Goal: Transaction & Acquisition: Purchase product/service

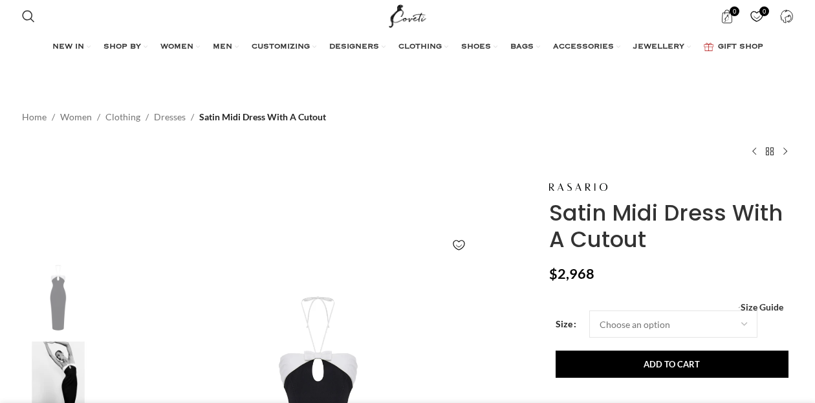
scroll to position [227, 0]
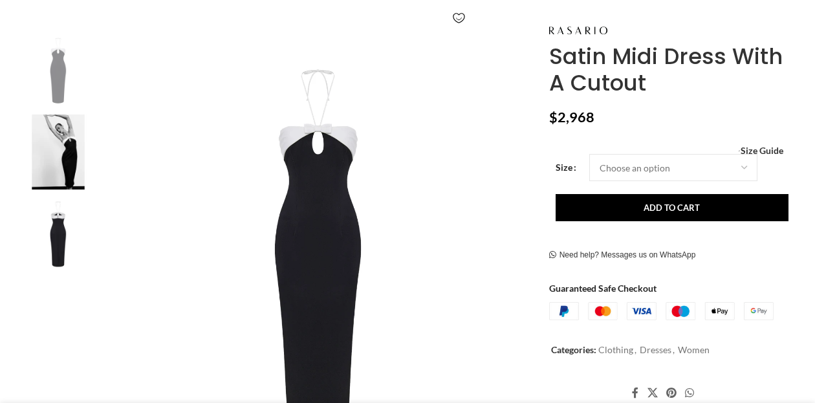
click at [50, 247] on img at bounding box center [58, 234] width 79 height 76
click at [50, 167] on img at bounding box center [58, 152] width 79 height 76
click at [59, 72] on img at bounding box center [58, 70] width 79 height 76
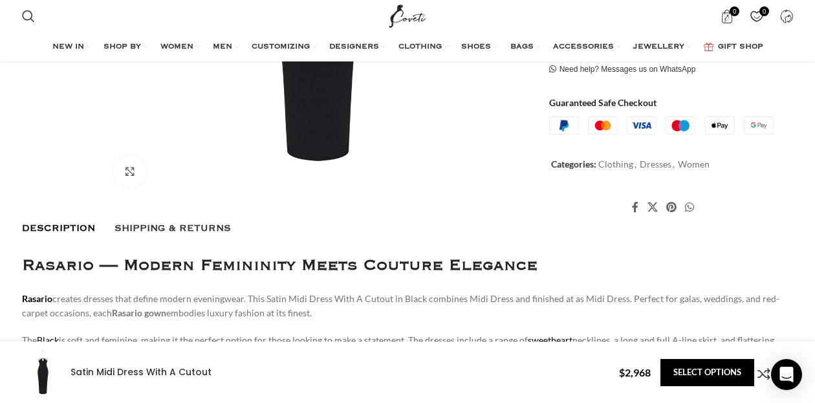
scroll to position [321, 0]
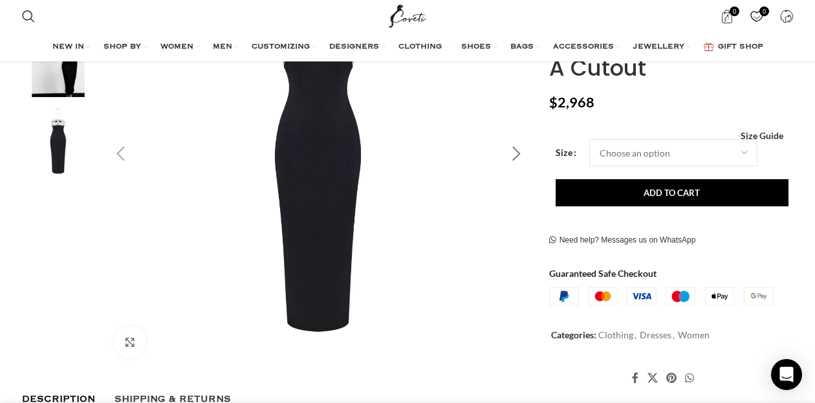
click at [517, 162] on div "Next slide" at bounding box center [516, 154] width 32 height 32
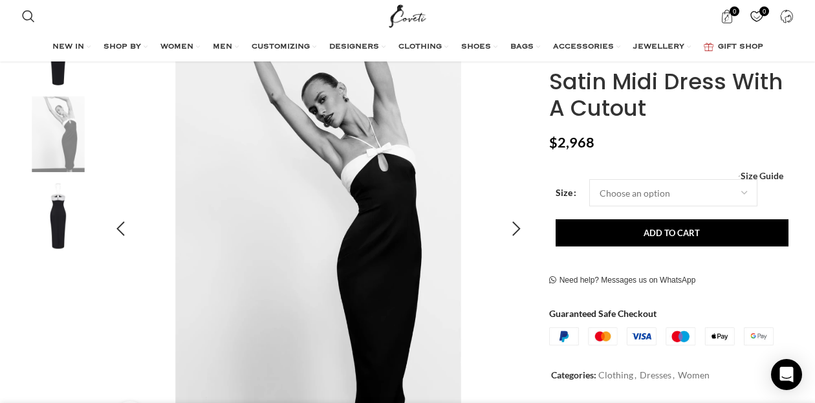
scroll to position [241, 0]
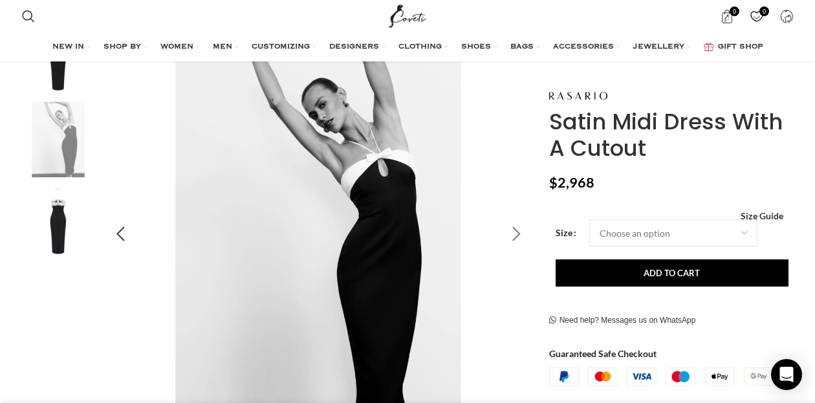
click at [520, 235] on div "Next slide" at bounding box center [516, 234] width 32 height 32
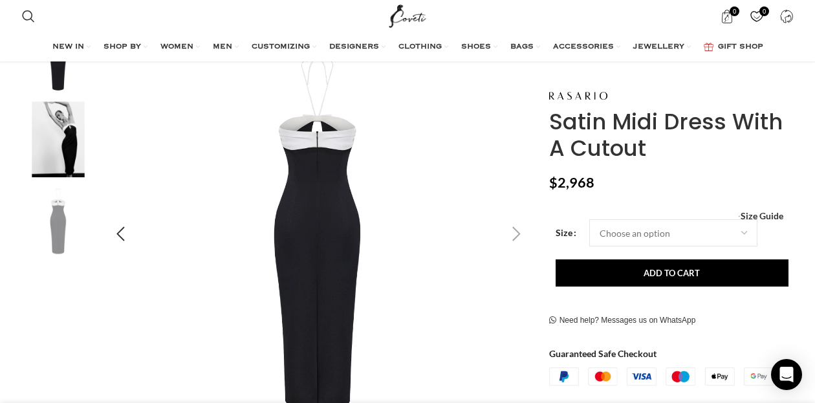
click at [520, 235] on div "Next slide" at bounding box center [516, 234] width 32 height 32
drag, startPoint x: 679, startPoint y: 155, endPoint x: 550, endPoint y: 96, distance: 141.2
click at [550, 96] on div "Satin Midi Dress With A Cutout $ 2,968 Women's clothing size guide Women Clothi…" at bounding box center [671, 277] width 244 height 380
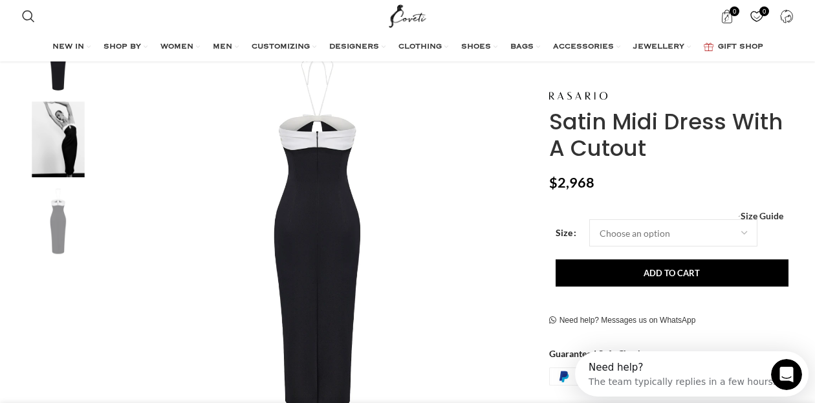
scroll to position [0, 0]
copy div "Satin Midi Dress With A Cutout"
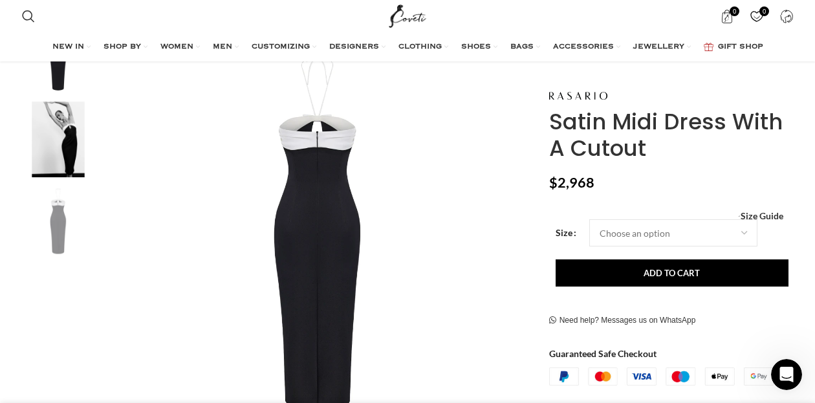
scroll to position [0, 272]
